Goal: Browse casually

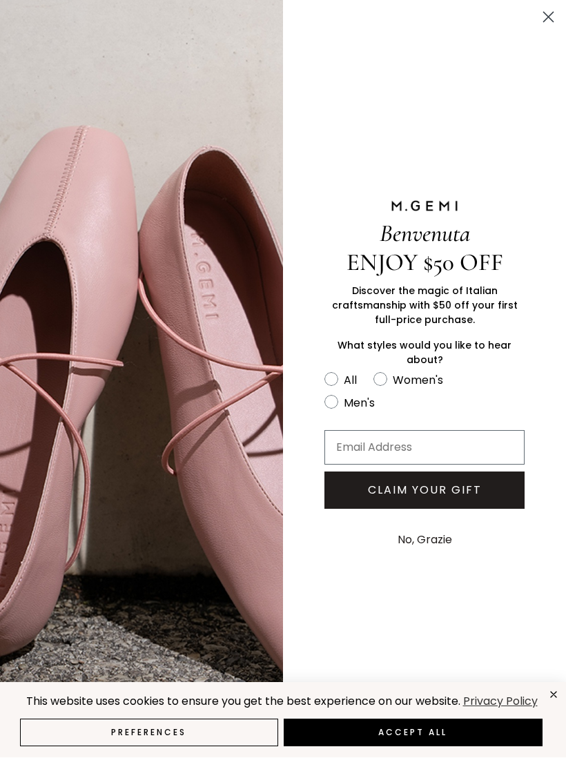
scroll to position [641, 0]
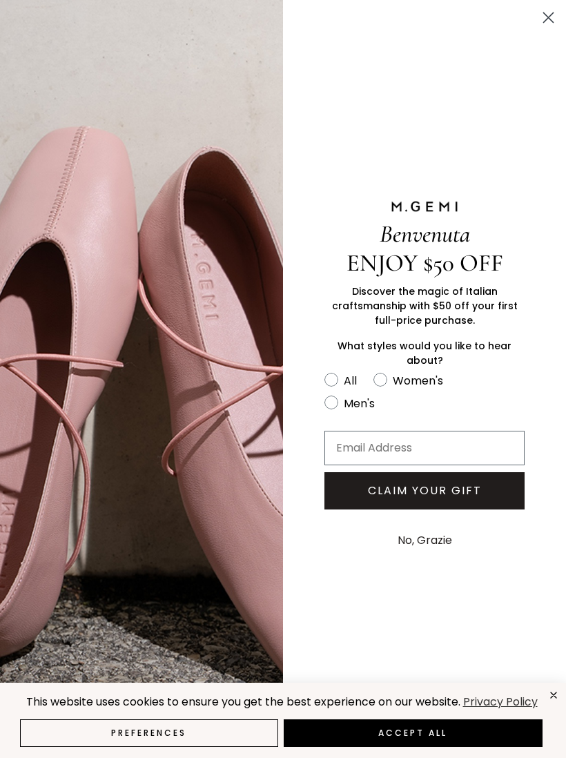
click at [553, 11] on circle "Close dialog" at bounding box center [548, 17] width 23 height 23
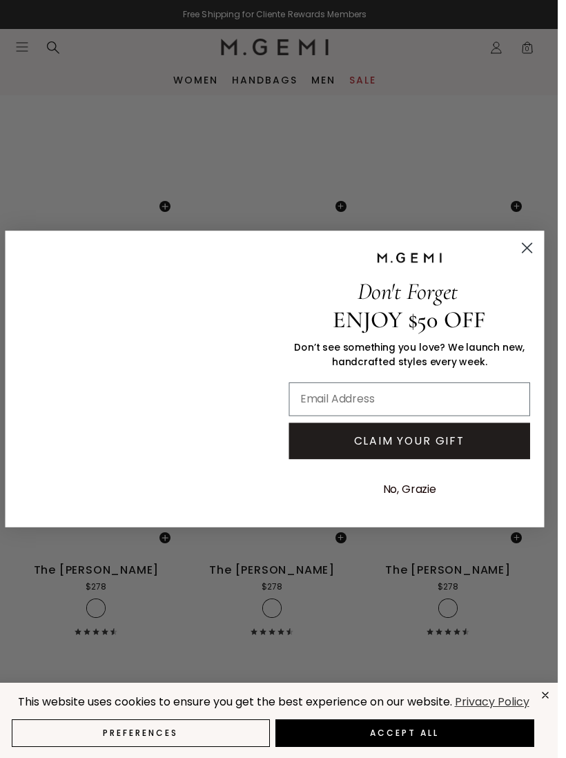
scroll to position [3624, 0]
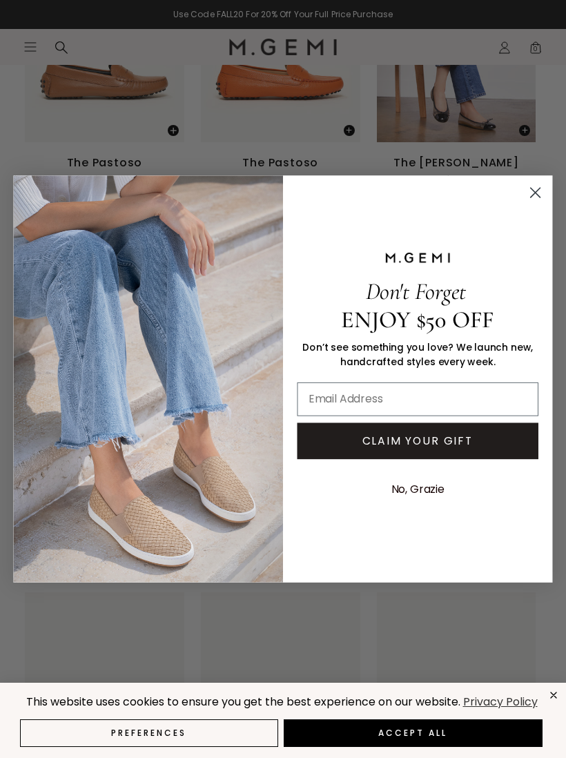
click at [538, 197] on icon "Close dialog" at bounding box center [536, 193] width 10 height 10
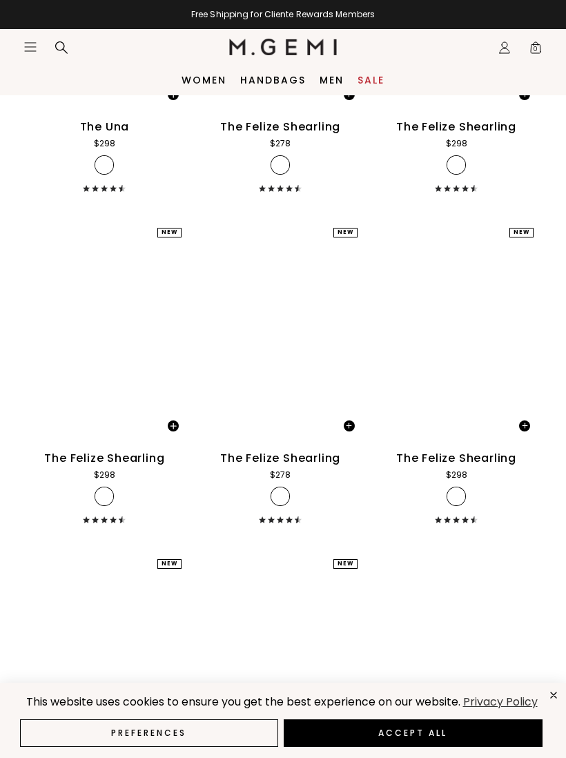
scroll to position [17610, 0]
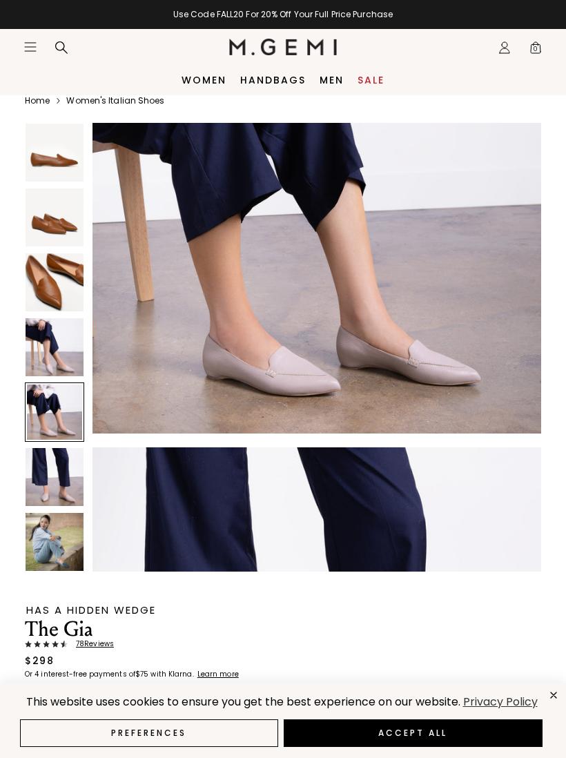
scroll to position [23, 0]
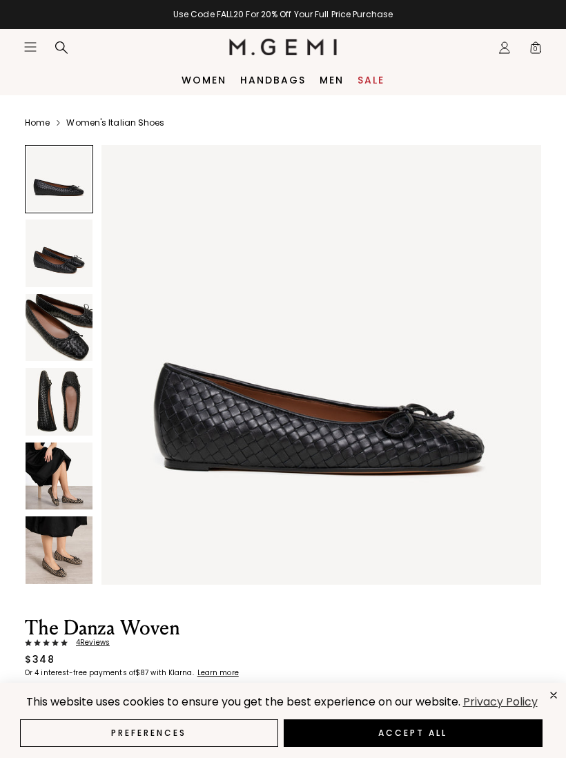
click at [49, 394] on img at bounding box center [59, 401] width 67 height 67
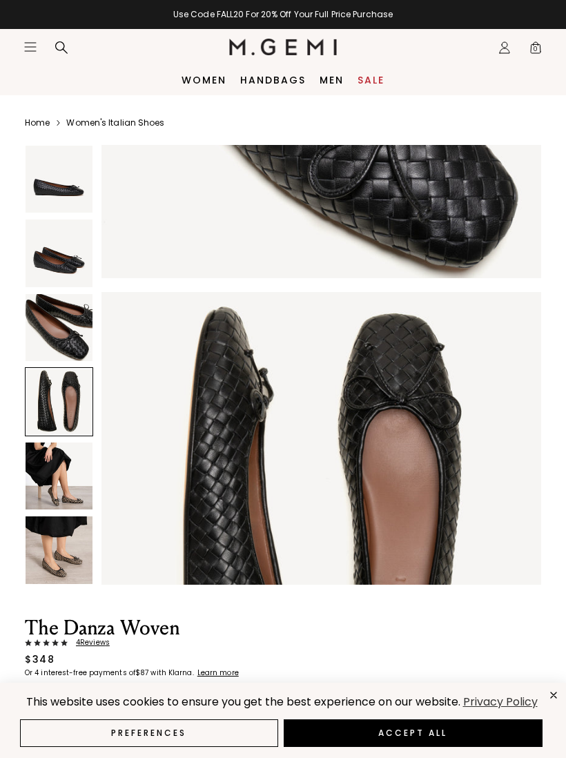
scroll to position [1360, 0]
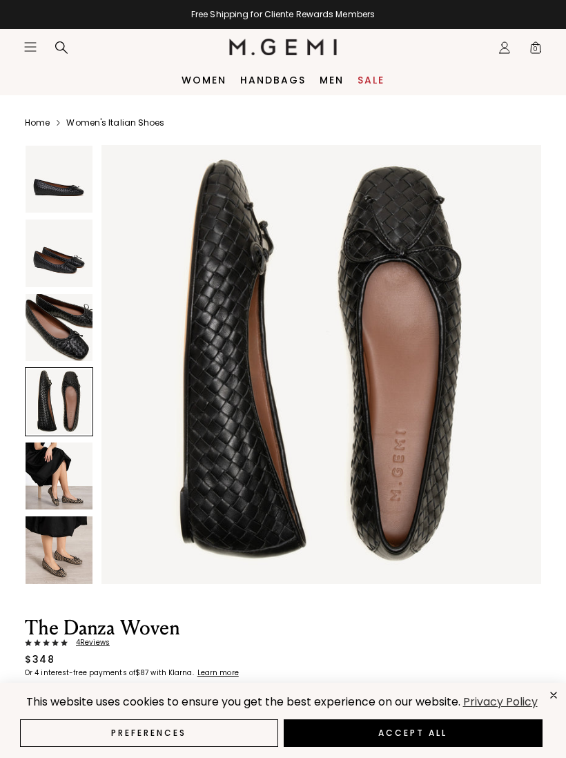
click at [70, 562] on img at bounding box center [59, 549] width 67 height 67
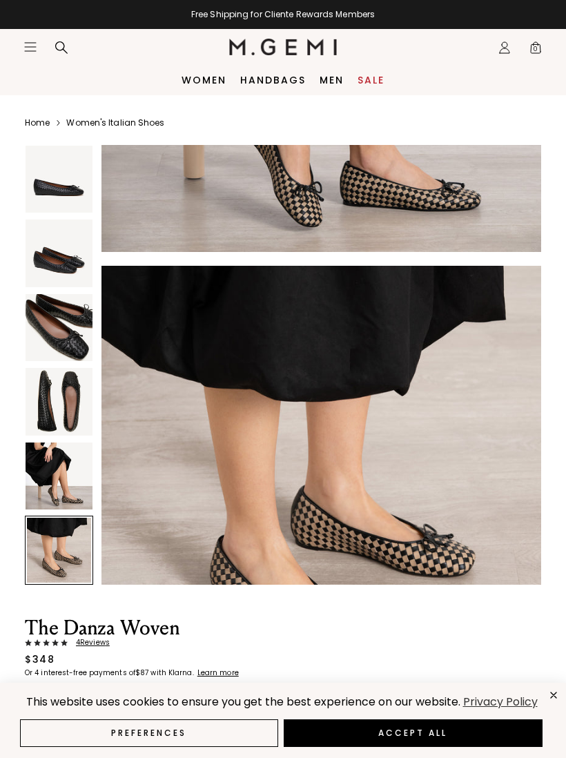
scroll to position [2266, 0]
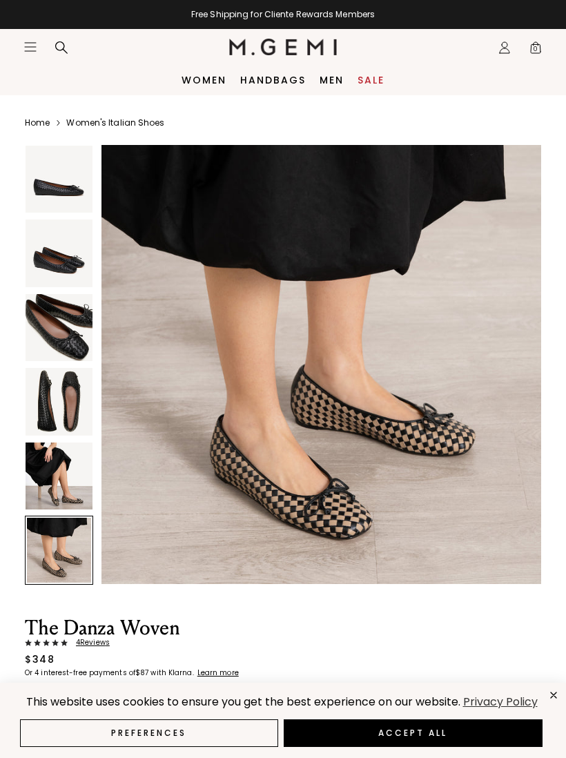
click at [66, 411] on img at bounding box center [59, 401] width 67 height 67
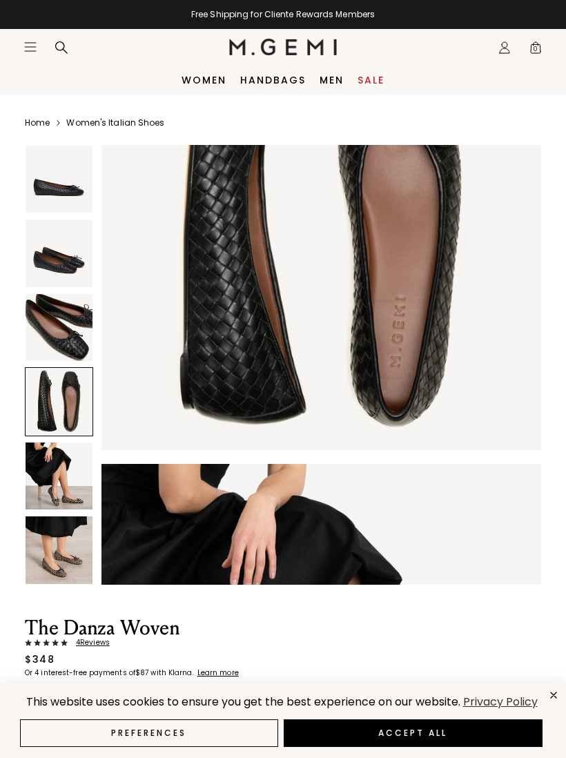
scroll to position [1360, 0]
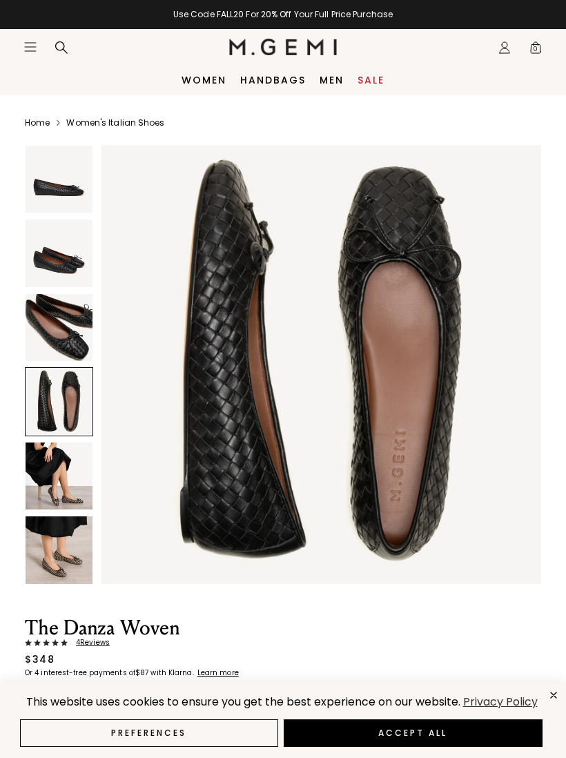
click at [75, 340] on img at bounding box center [59, 327] width 67 height 67
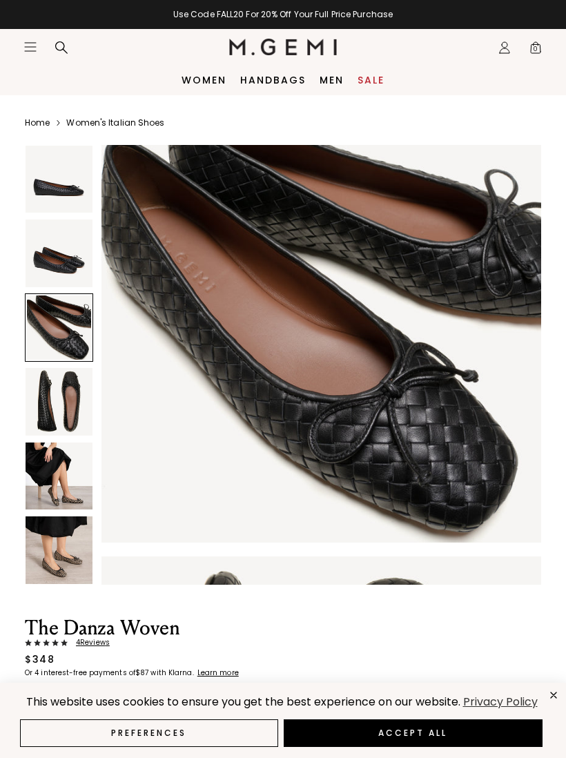
scroll to position [906, 0]
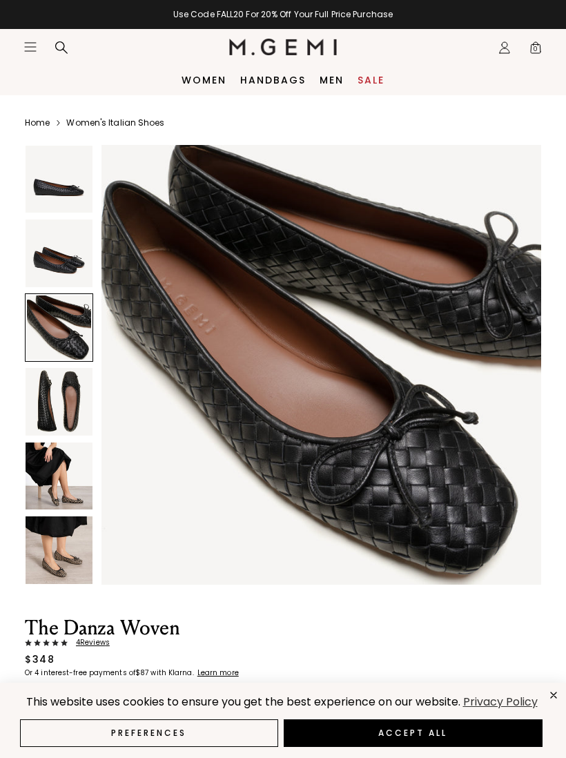
click at [66, 333] on div at bounding box center [59, 327] width 68 height 68
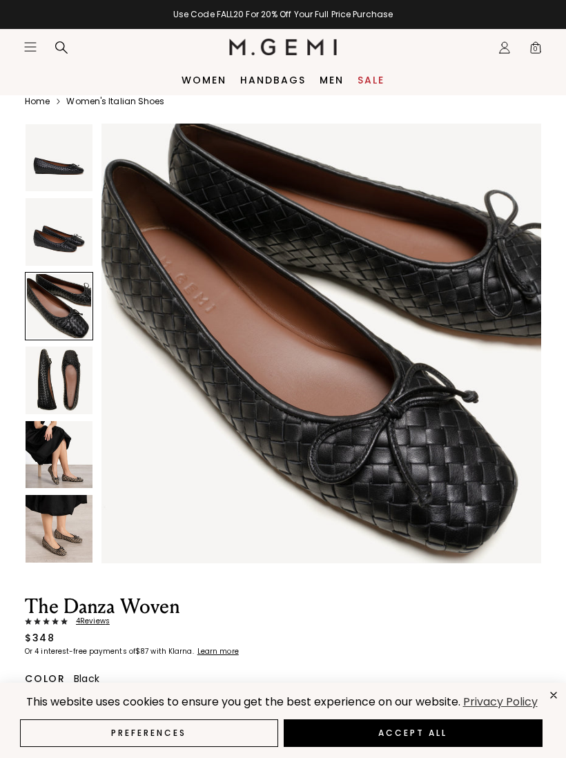
scroll to position [23, 0]
